Goal: Information Seeking & Learning: Learn about a topic

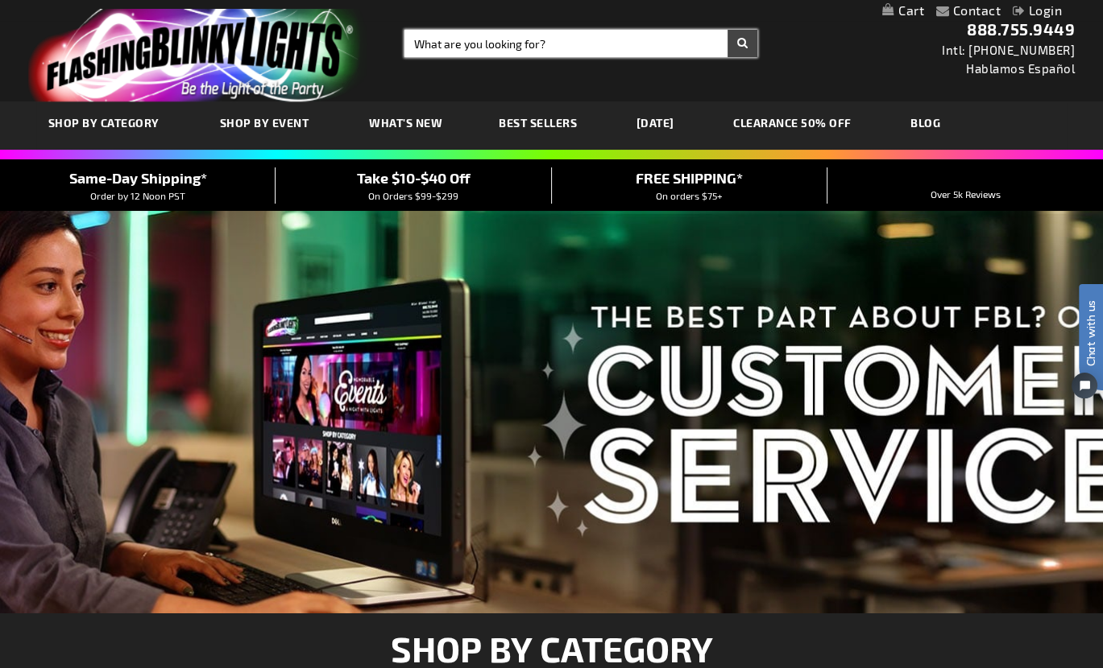
click at [445, 46] on input "Search" at bounding box center [580, 43] width 353 height 27
type input "harvest"
click at [727, 30] on button "Search" at bounding box center [742, 43] width 30 height 27
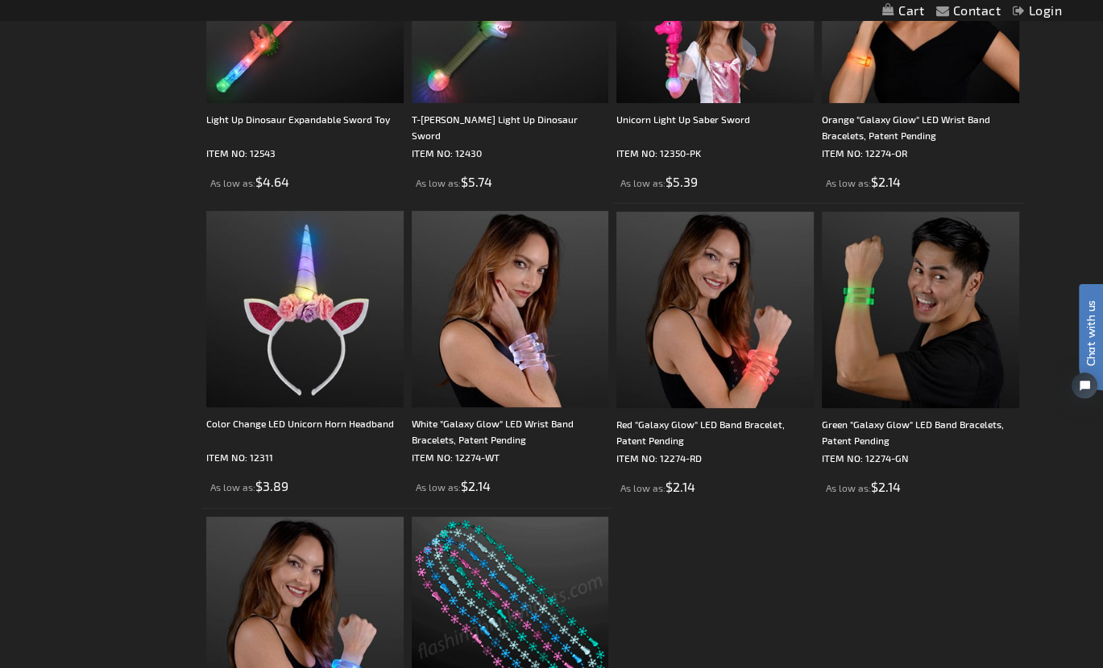
scroll to position [445, 0]
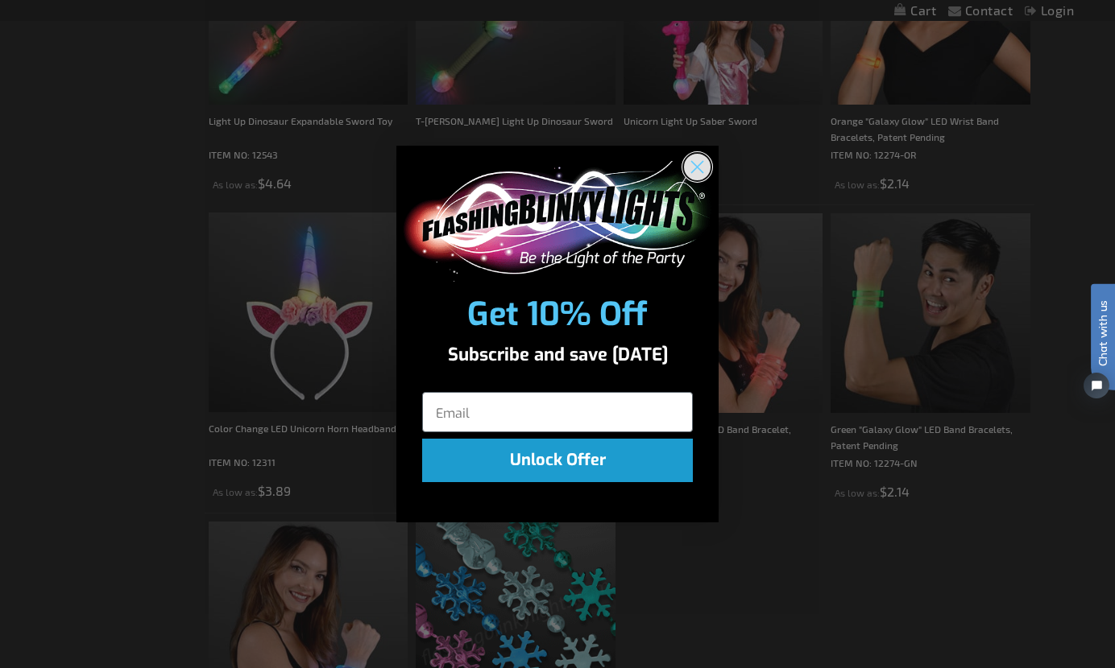
click at [691, 163] on circle "Close dialog" at bounding box center [697, 166] width 27 height 27
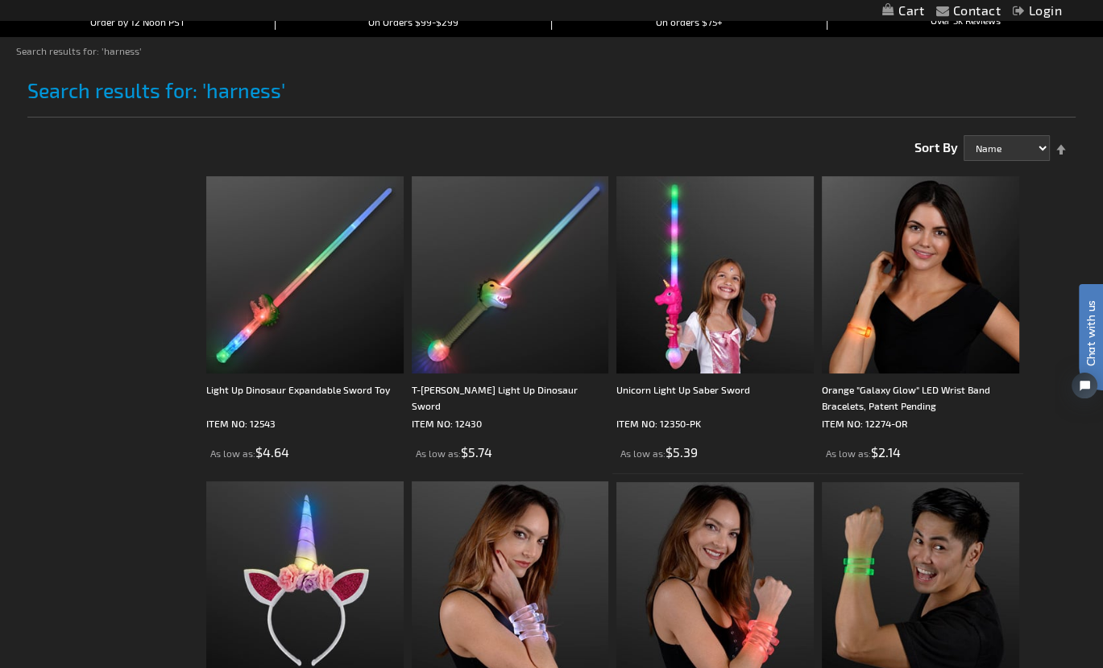
scroll to position [0, 0]
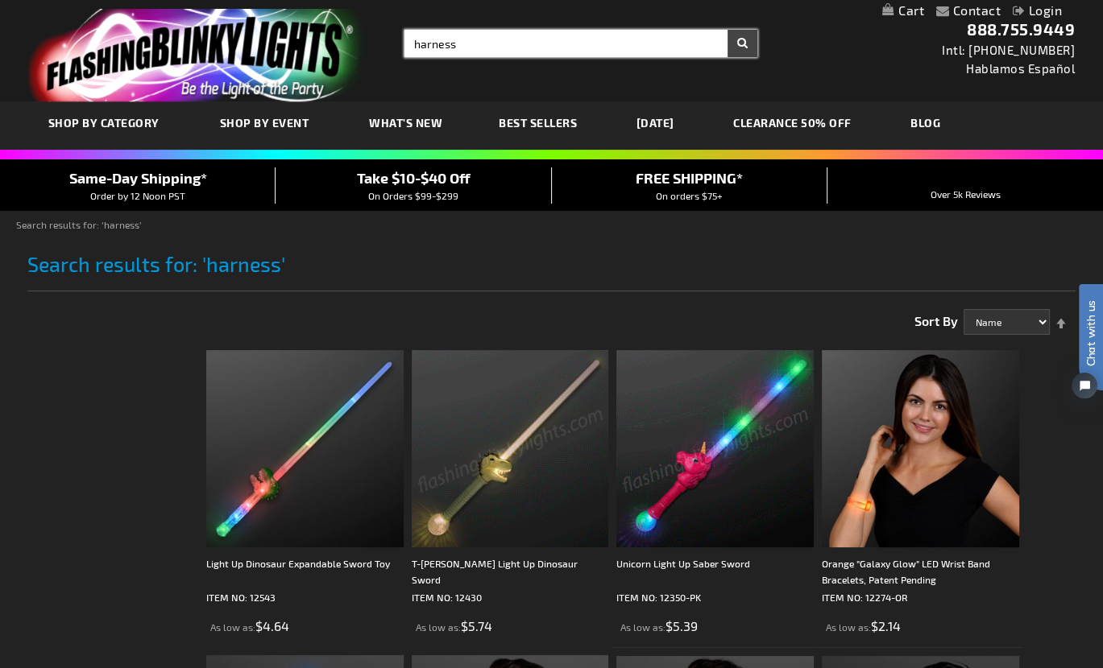
click at [483, 43] on input "harness" at bounding box center [580, 43] width 353 height 27
type input "h"
type input "harvest"
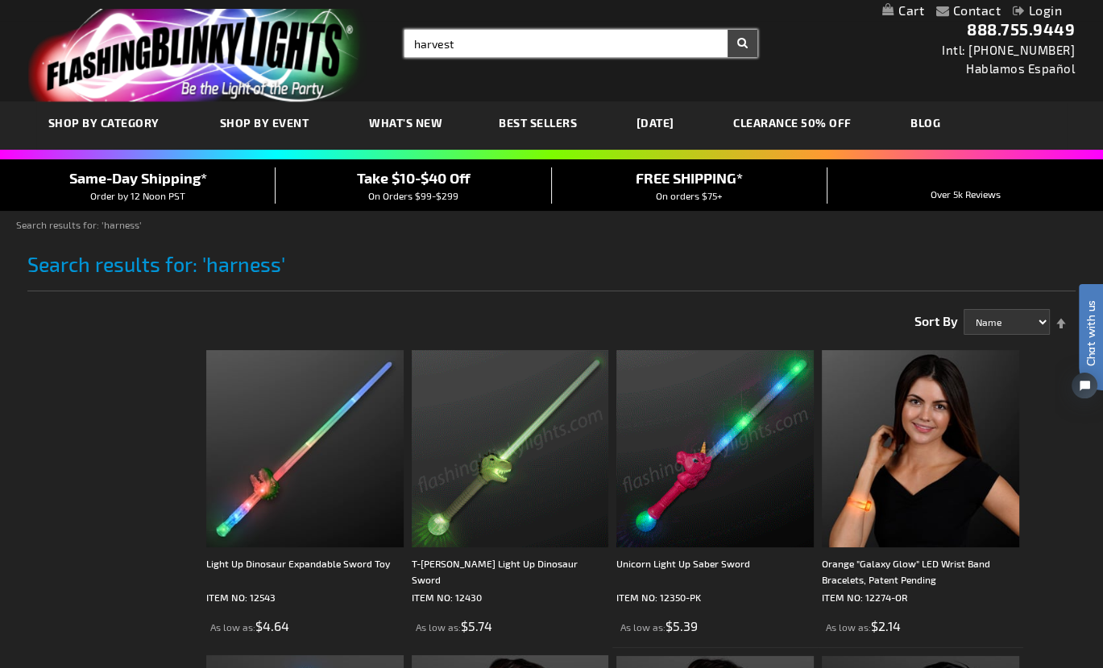
click at [727, 30] on button "Search" at bounding box center [742, 43] width 30 height 27
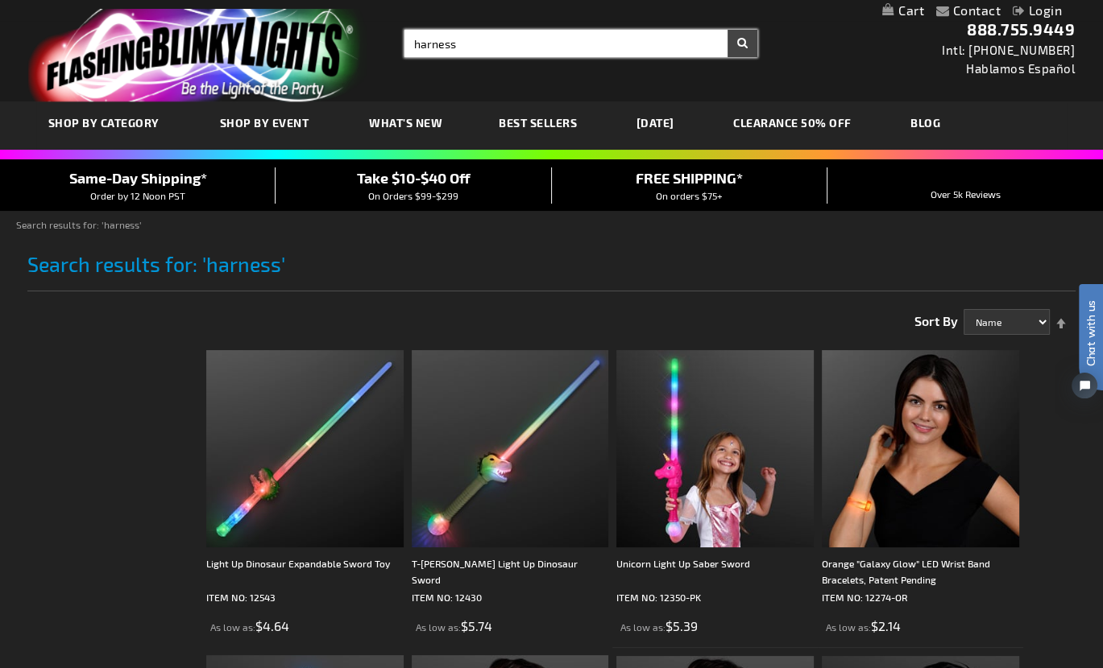
drag, startPoint x: 455, startPoint y: 39, endPoint x: 391, endPoint y: 43, distance: 63.7
click at [392, 43] on div "Search Search harness × Search" at bounding box center [574, 43] width 365 height 27
type input "halloween"
click at [727, 30] on button "Search" at bounding box center [742, 43] width 30 height 27
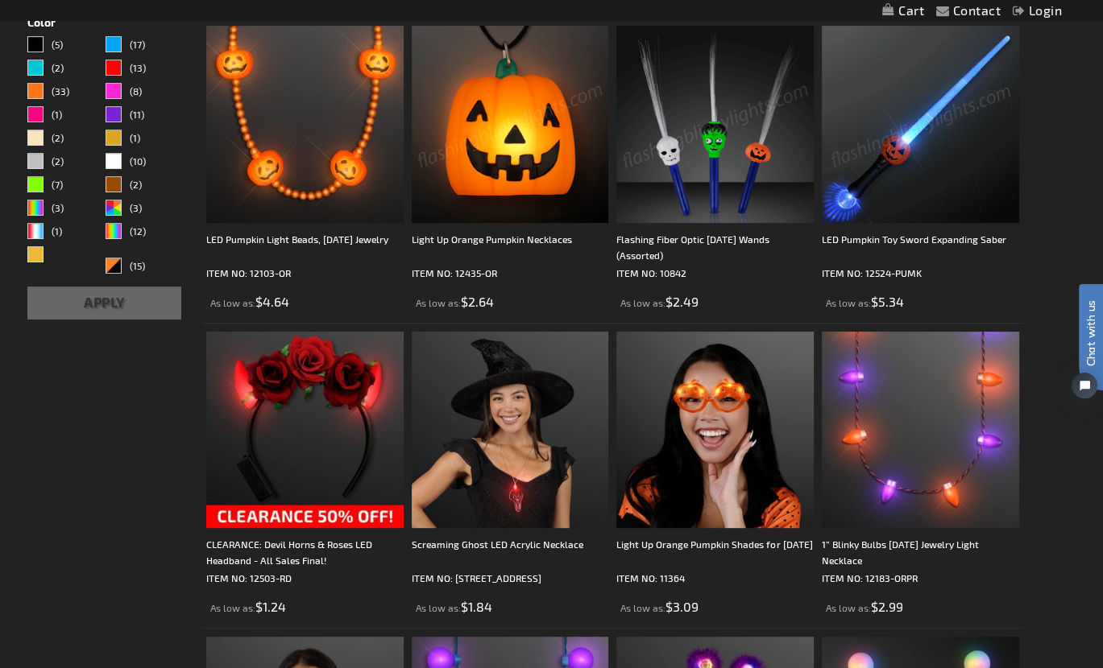
scroll to position [467, 0]
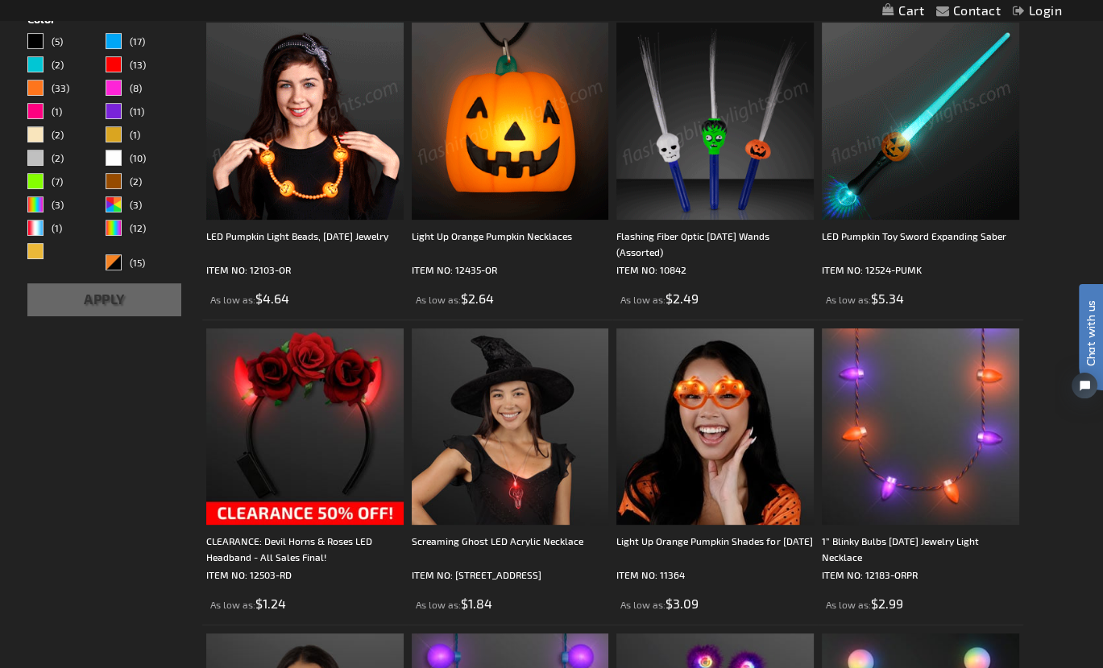
click at [475, 168] on img at bounding box center [510, 121] width 197 height 197
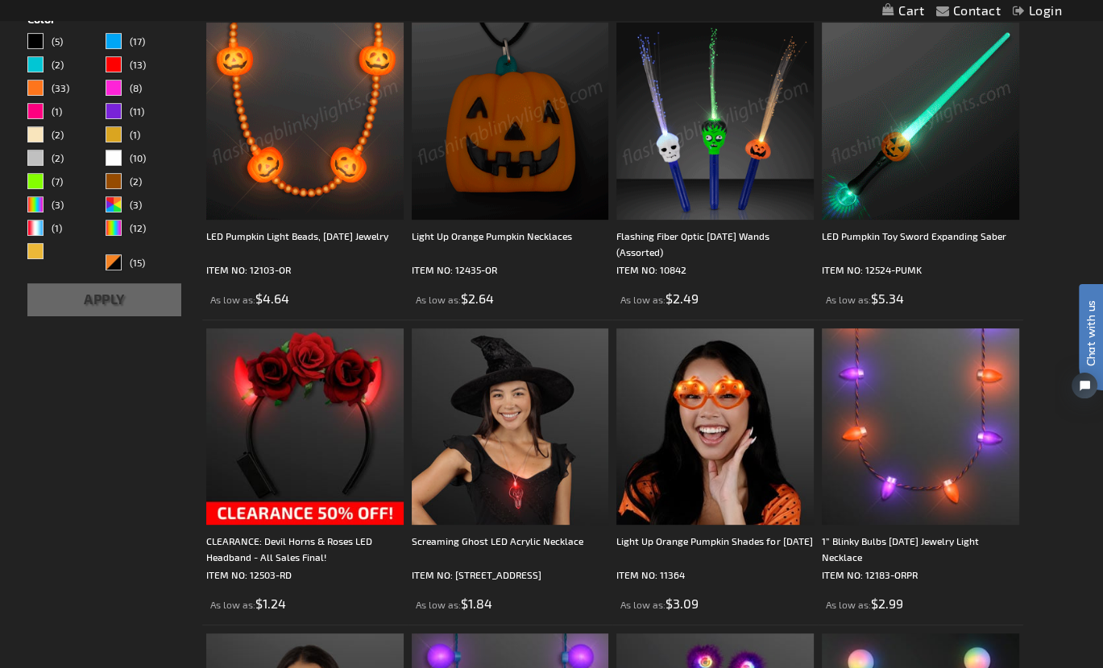
click at [475, 168] on img at bounding box center [510, 121] width 197 height 197
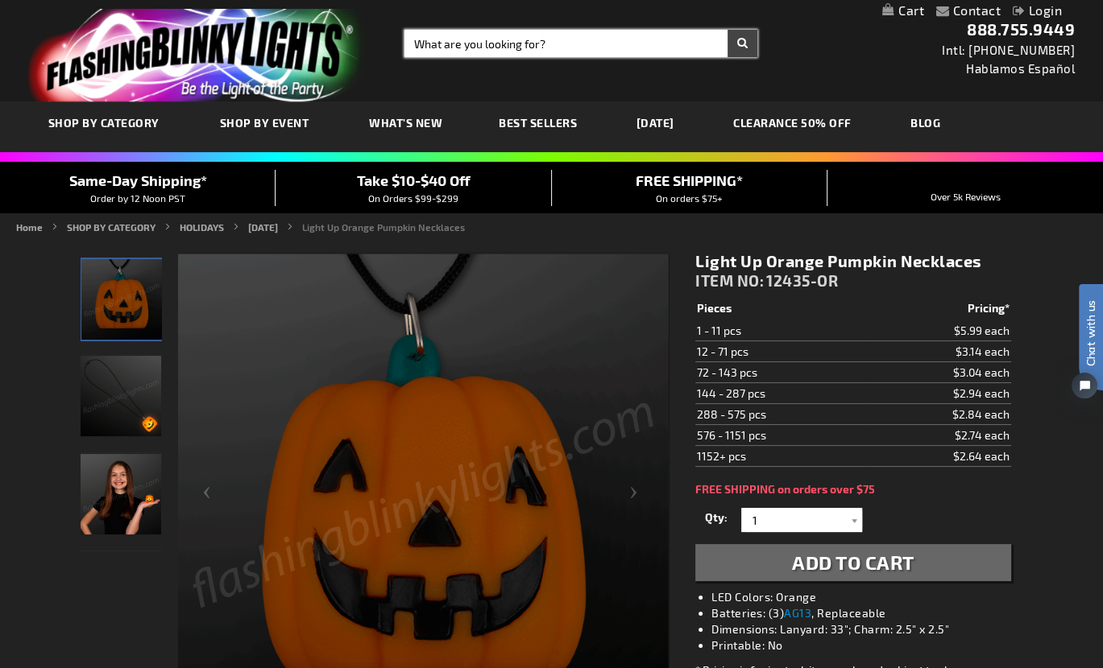
click at [486, 39] on input "Search" at bounding box center [580, 43] width 353 height 27
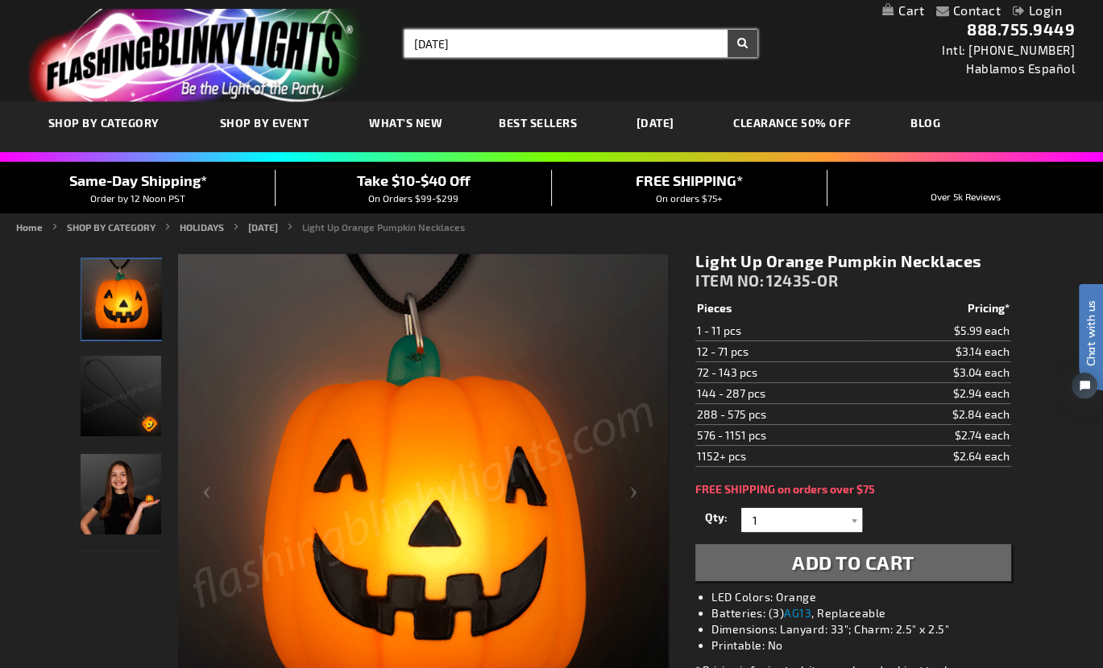
type input "halloween"
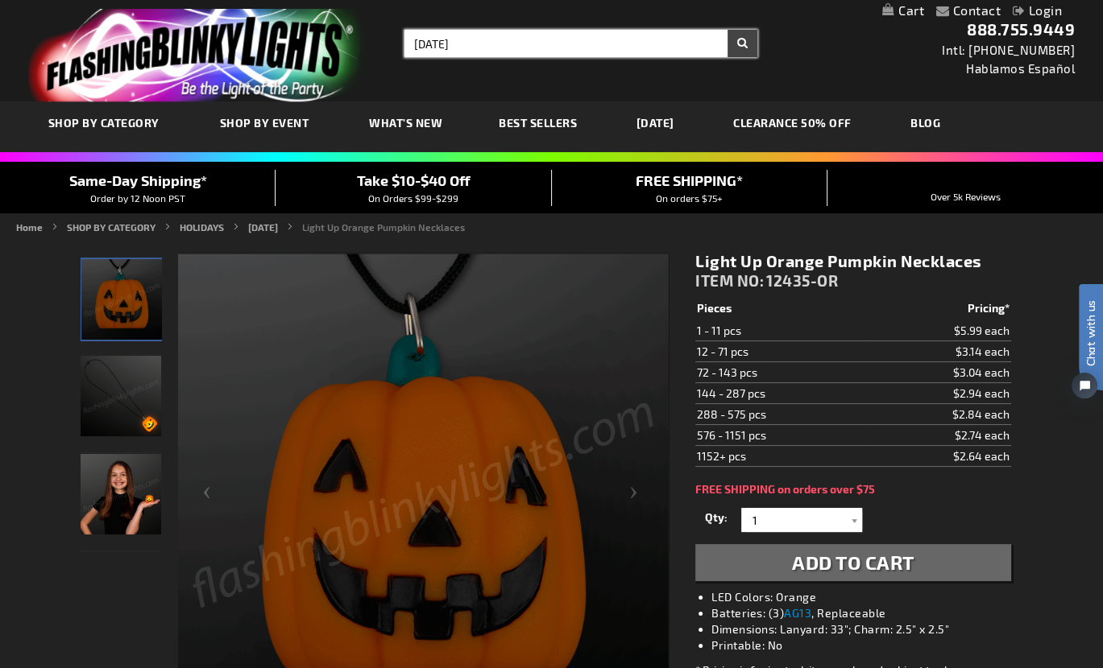
click at [727, 30] on button "Search" at bounding box center [742, 43] width 30 height 27
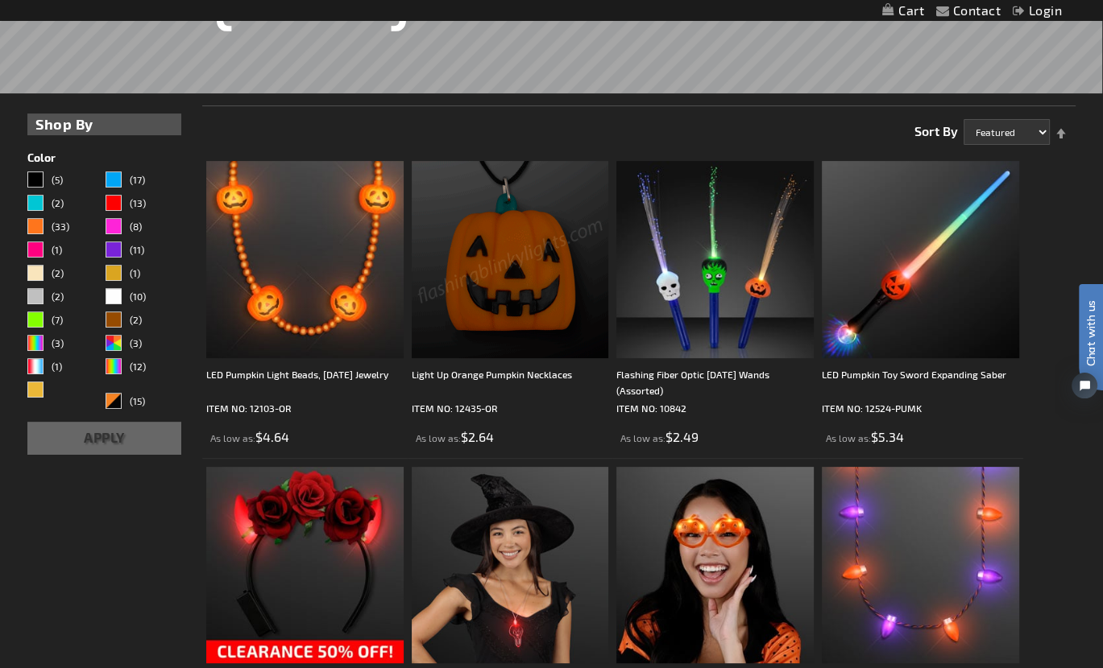
scroll to position [332, 0]
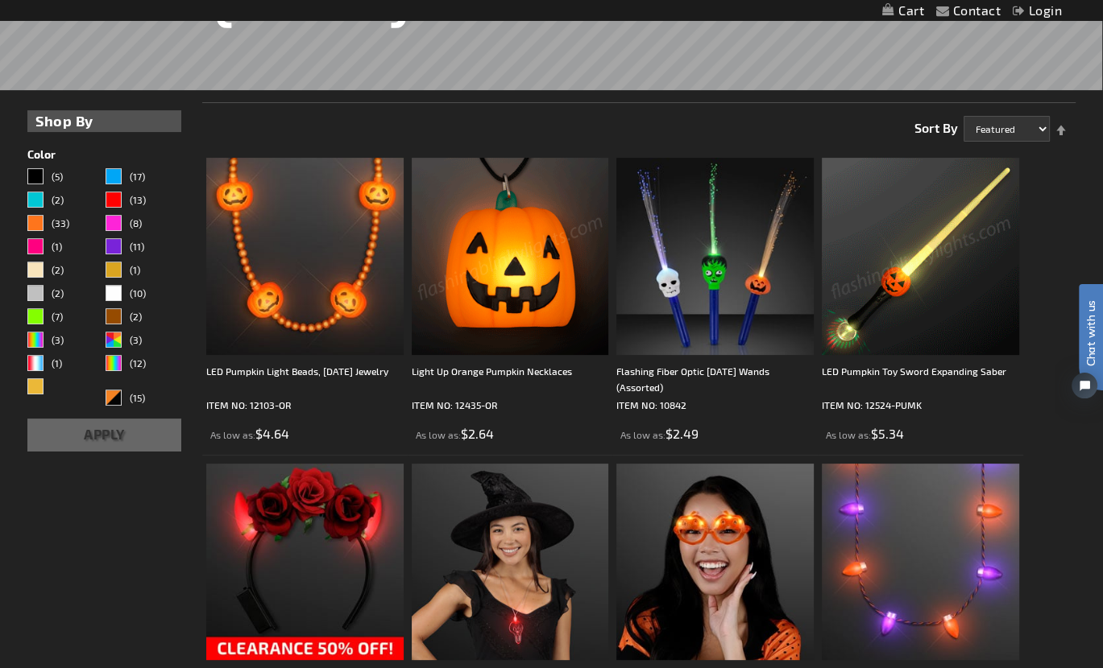
click at [883, 312] on img at bounding box center [919, 256] width 197 height 197
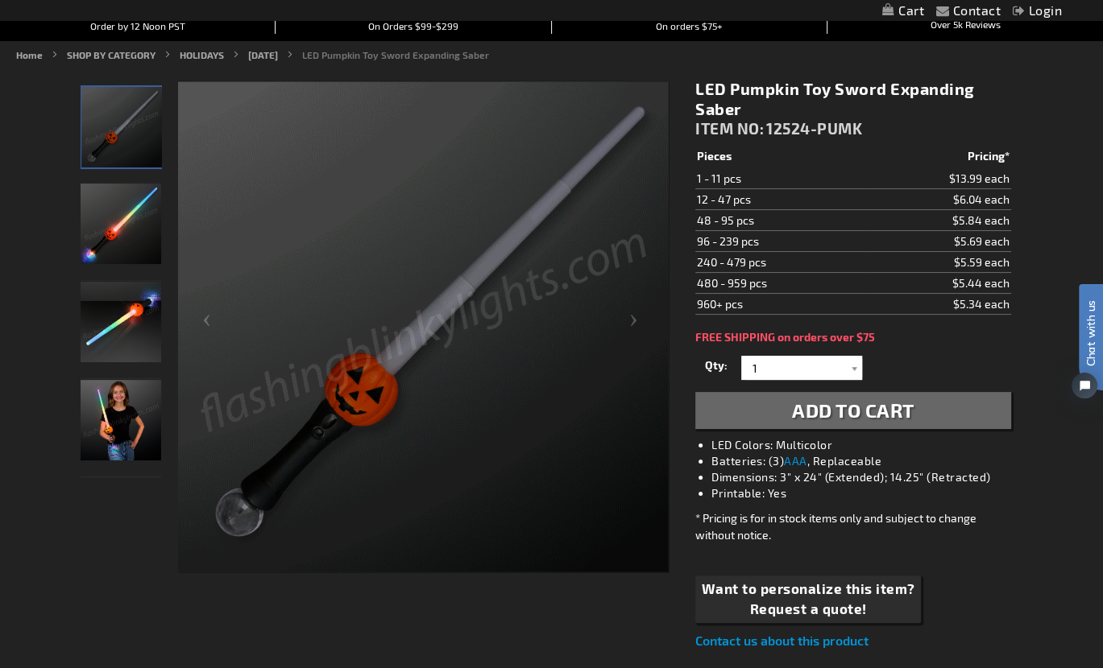
scroll to position [173, 0]
